Goal: Ask a question

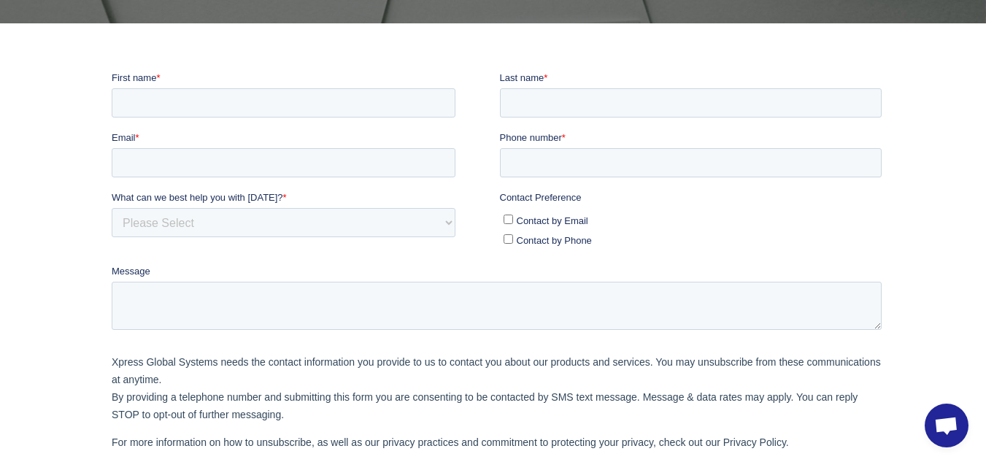
scroll to position [219, 0]
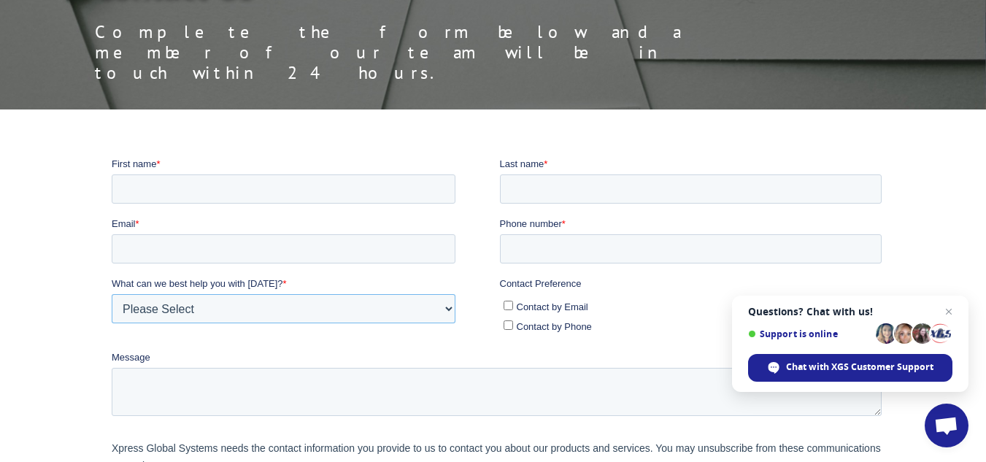
click at [350, 309] on select "Please Select Quoting, Opening New Account, or New Business Opportunity Shipmen…" at bounding box center [284, 307] width 344 height 29
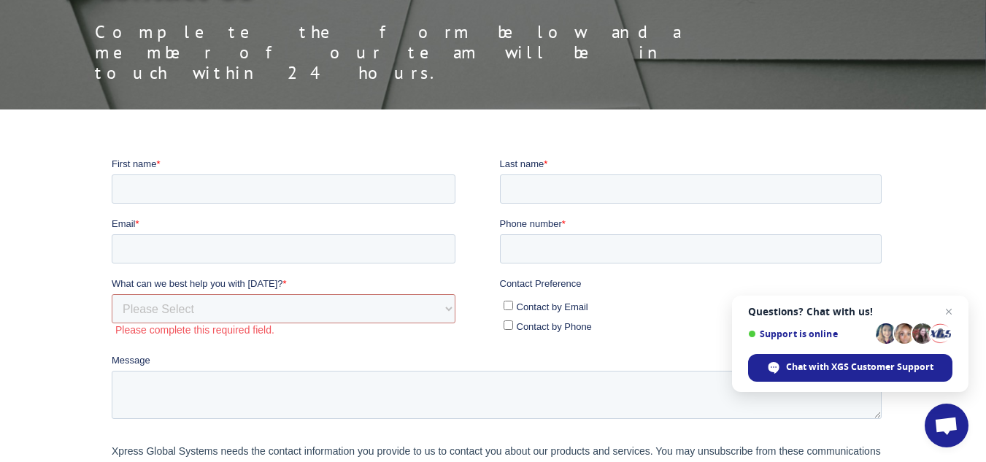
click at [54, 234] on div at bounding box center [493, 384] width 986 height 457
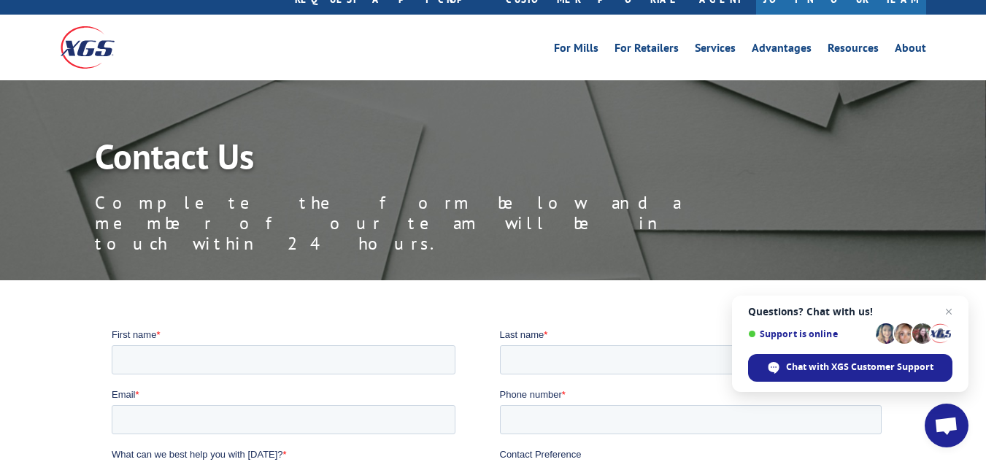
scroll to position [0, 0]
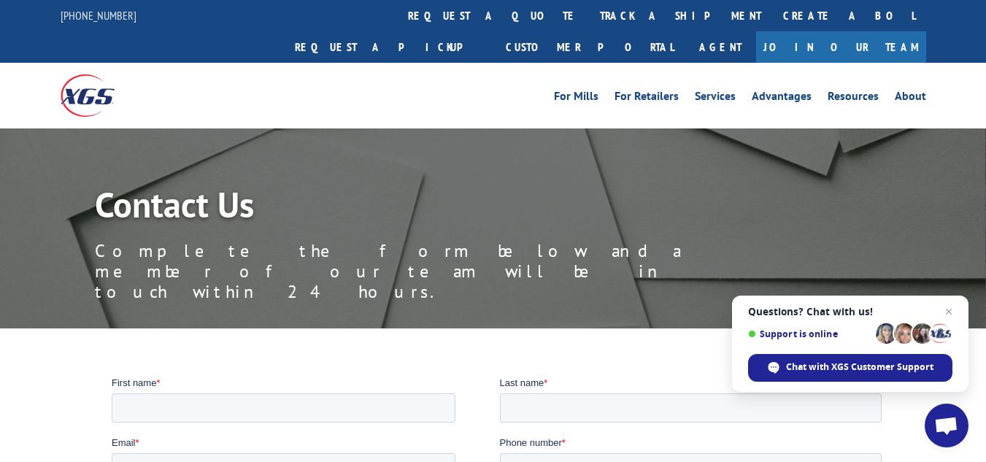
click at [847, 323] on span "Support is online" at bounding box center [850, 333] width 204 height 23
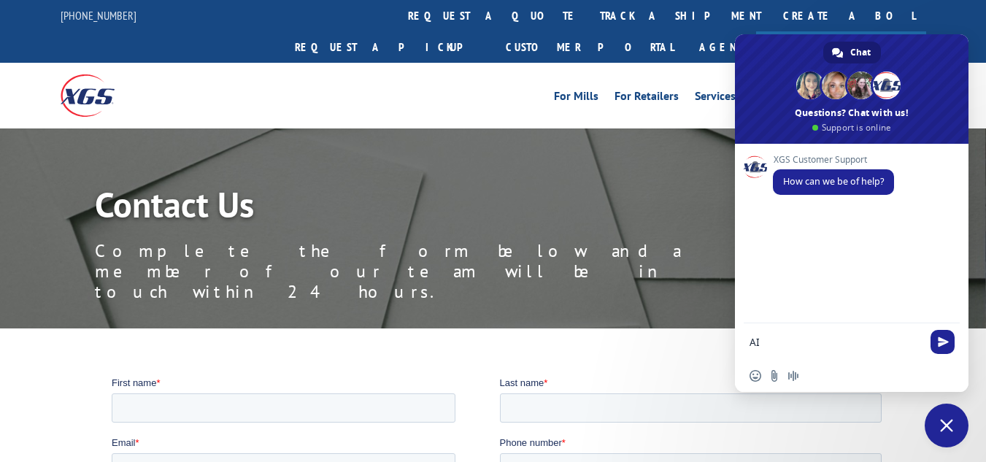
type textarea "A"
type textarea "I"
type textarea "O"
type textarea "I"
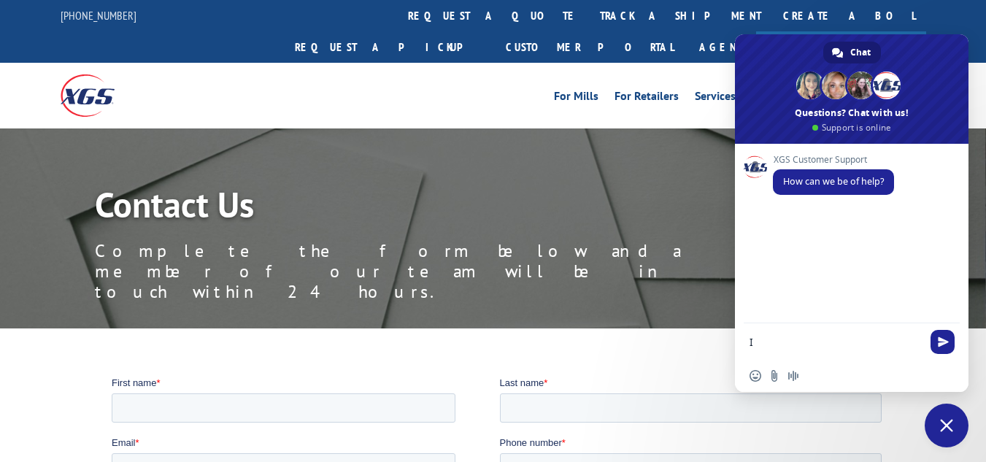
type textarea "I"
click at [780, 336] on textarea "I recieved a shipment on" at bounding box center [836, 342] width 172 height 13
click at [854, 331] on form "I received a shipment on" at bounding box center [836, 342] width 172 height 39
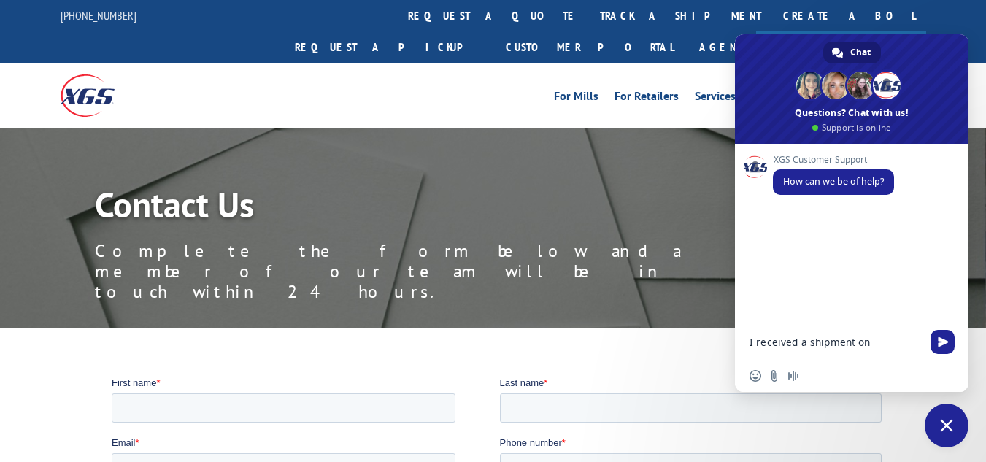
click at [863, 342] on textarea "I received a shipment on" at bounding box center [836, 342] width 172 height 13
click at [886, 343] on textarea "I received a shipment on" at bounding box center [836, 342] width 172 height 13
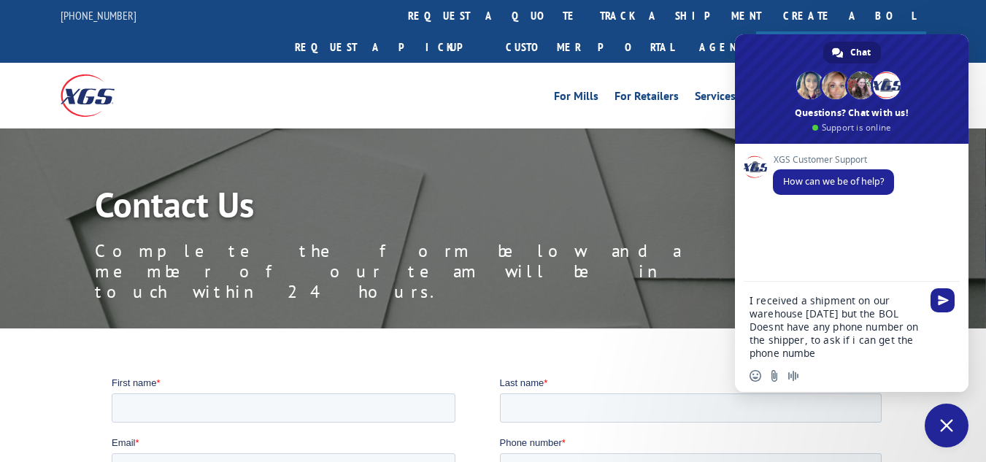
type textarea "I received a shipment on our warehouse yesterday but the BOL Doesnt have any ph…"
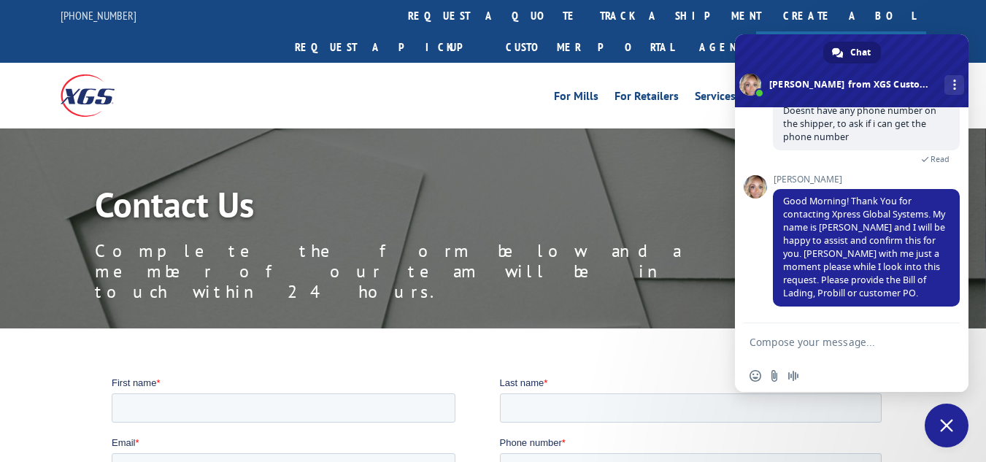
scroll to position [123, 0]
type textarea "PRO# 17636206"
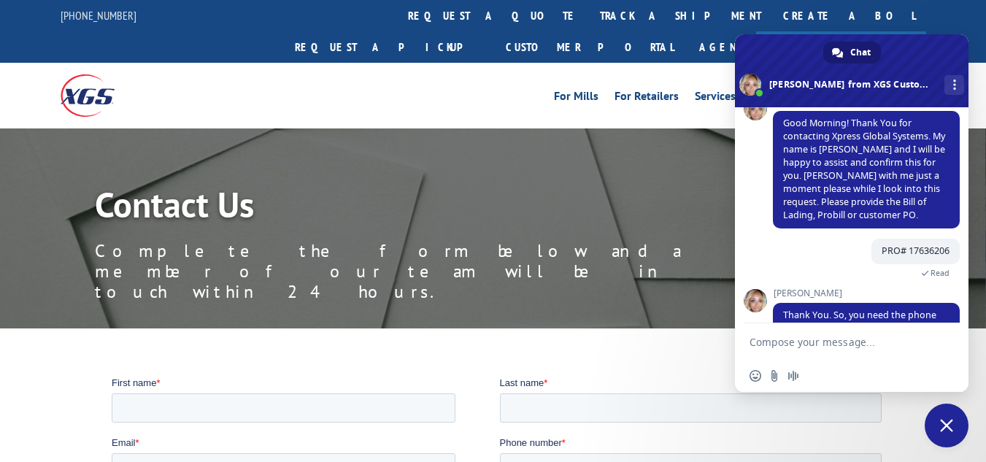
scroll to position [236, 0]
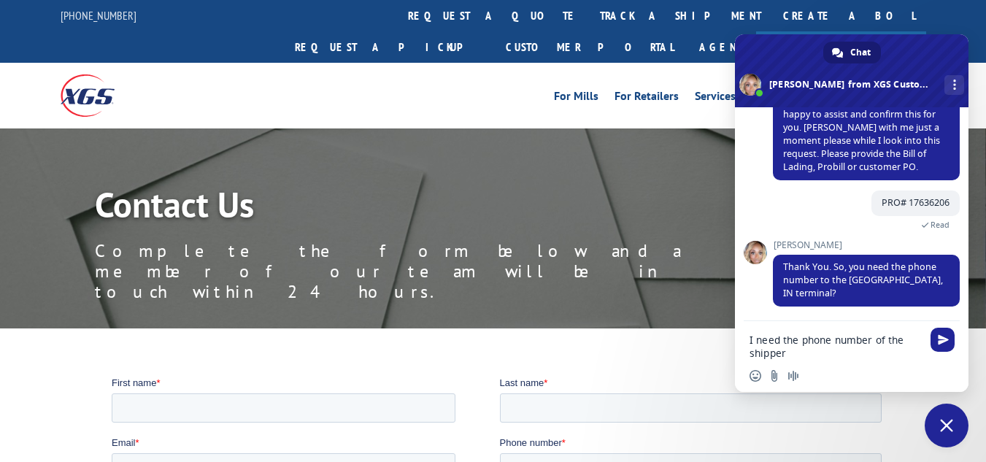
type textarea "I need the phone number of the shipper"
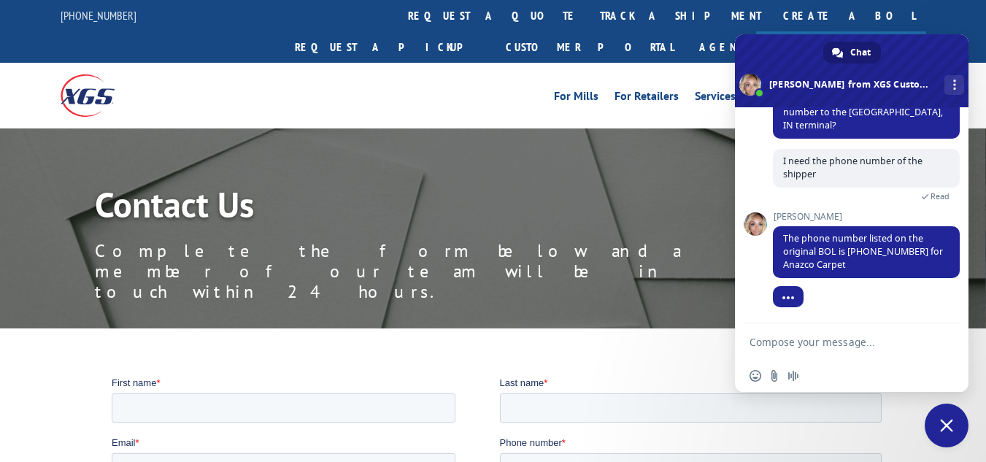
scroll to position [404, 0]
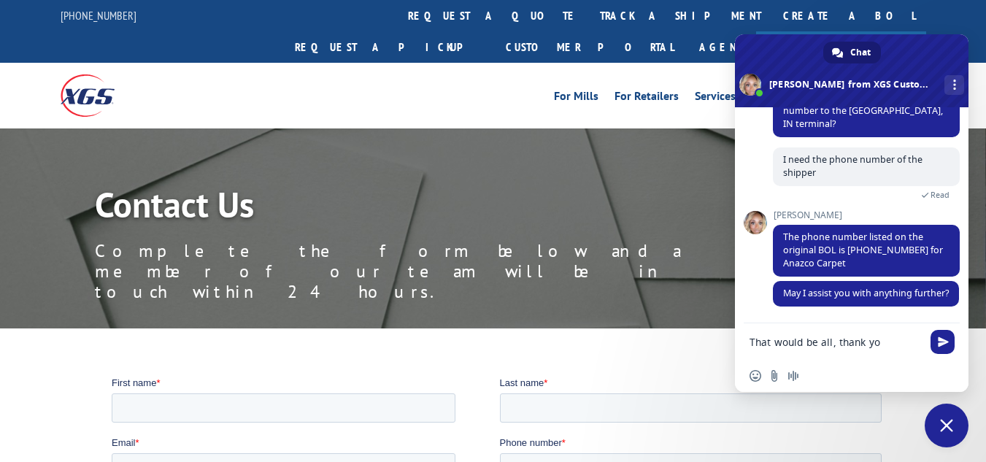
type textarea "That would be all, thank you"
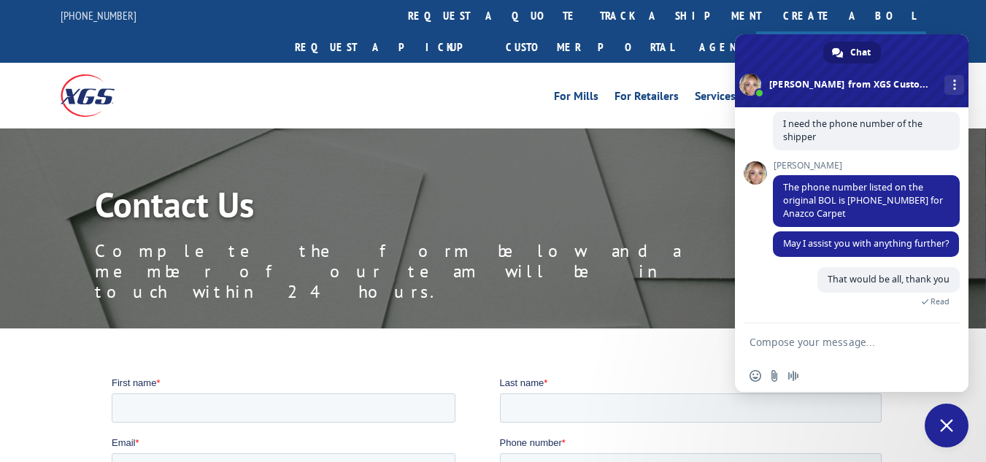
scroll to position [600, 0]
